Goal: Transaction & Acquisition: Purchase product/service

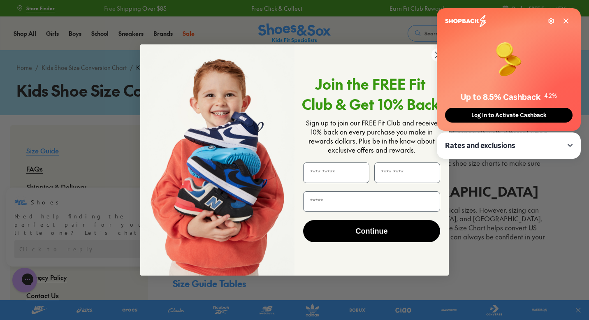
click at [567, 24] on icon at bounding box center [566, 21] width 7 height 7
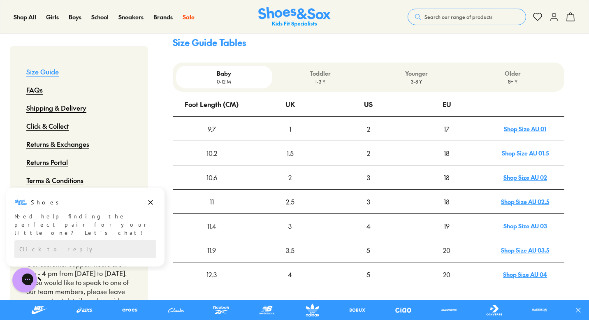
scroll to position [265, 0]
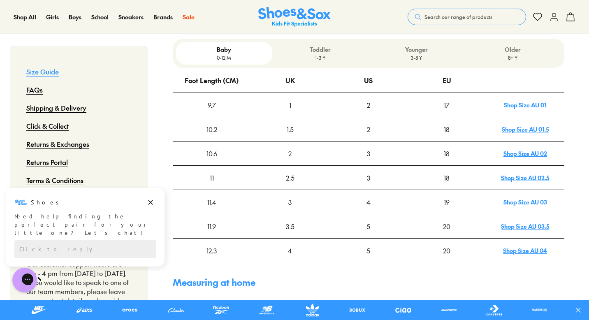
click at [410, 57] on p "3-8 Y" at bounding box center [417, 57] width 90 height 7
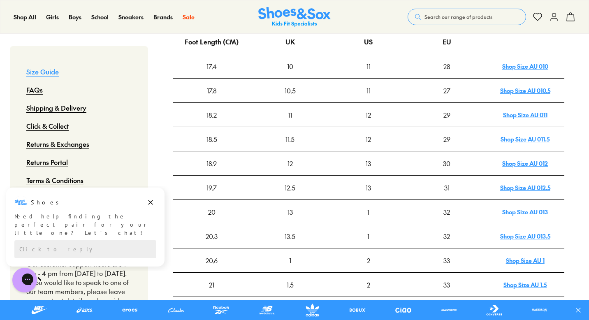
scroll to position [281, 0]
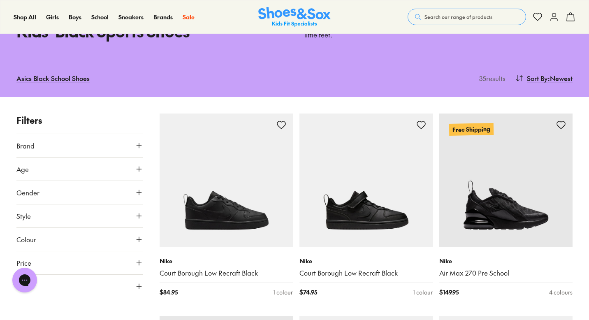
scroll to position [19, 0]
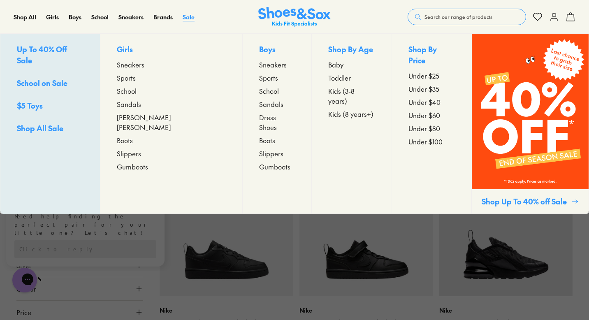
click at [190, 13] on span "Sale" at bounding box center [189, 17] width 12 height 8
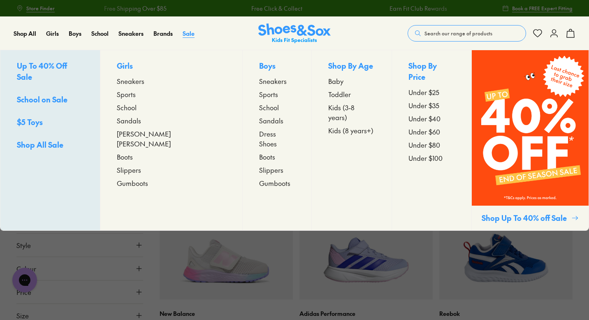
click at [187, 30] on span "Sale" at bounding box center [189, 33] width 12 height 8
click at [144, 83] on span "Sneakers" at bounding box center [131, 81] width 28 height 10
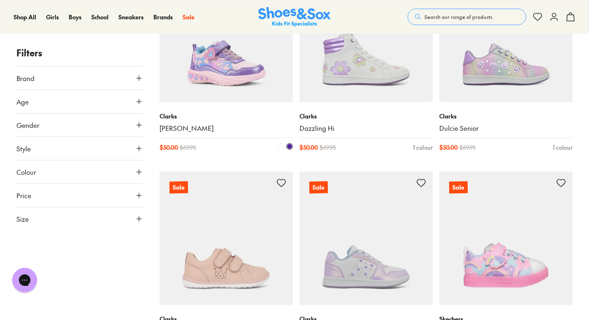
scroll to position [200, 0]
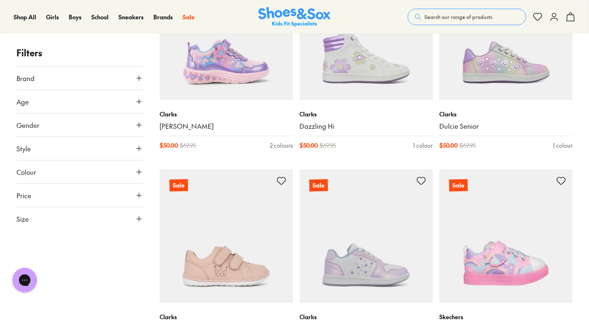
click at [106, 217] on button "Size" at bounding box center [79, 218] width 127 height 23
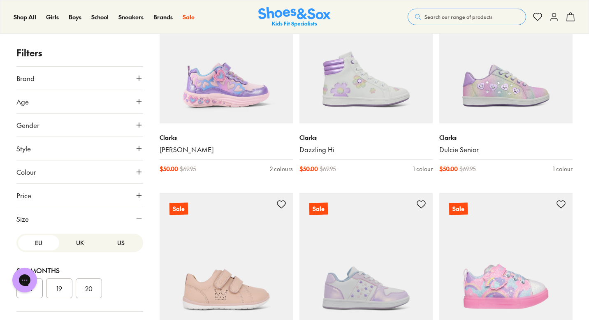
scroll to position [169, 0]
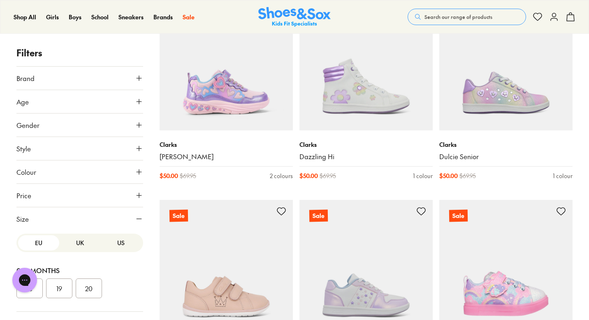
click at [117, 248] on button "US" at bounding box center [120, 242] width 41 height 15
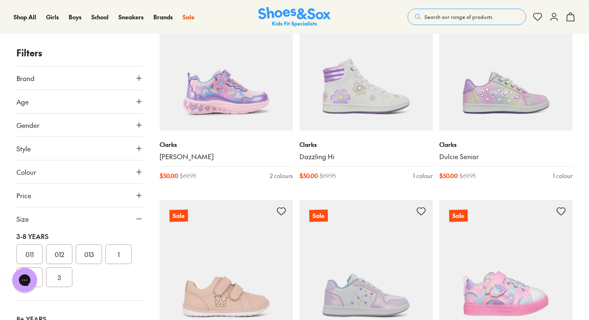
scroll to position [184, 0]
click at [62, 242] on button "012" at bounding box center [59, 247] width 26 height 20
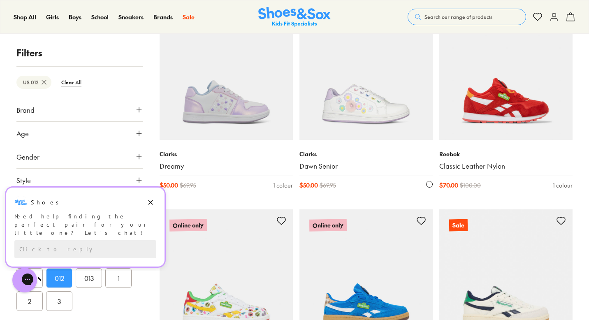
scroll to position [353, 0]
